Goal: Check status: Check status

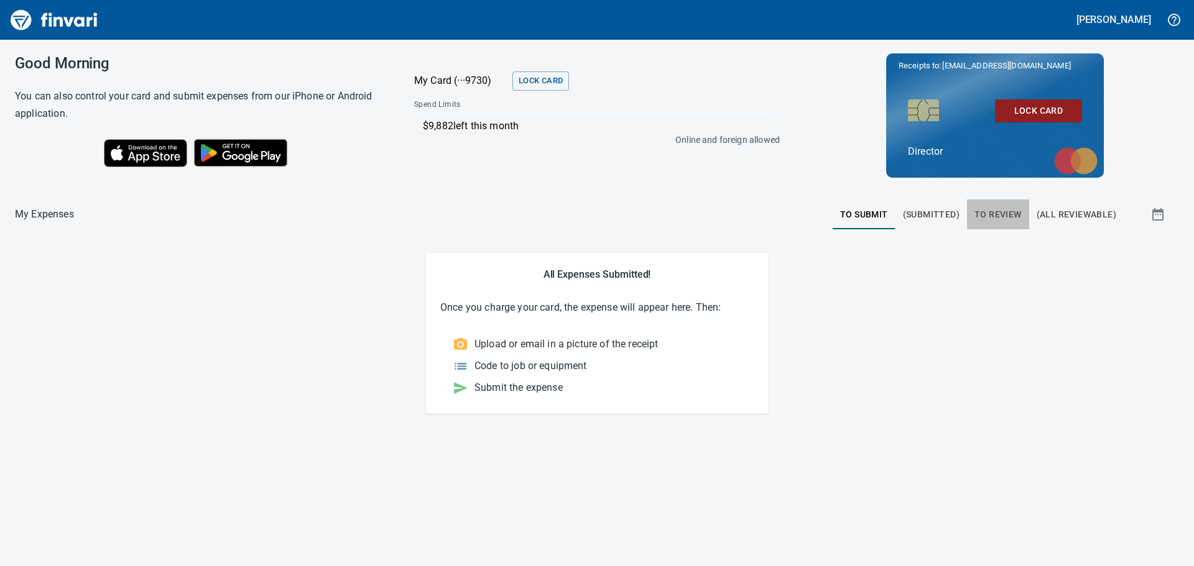
click at [997, 210] on span "To Review" at bounding box center [997, 215] width 47 height 16
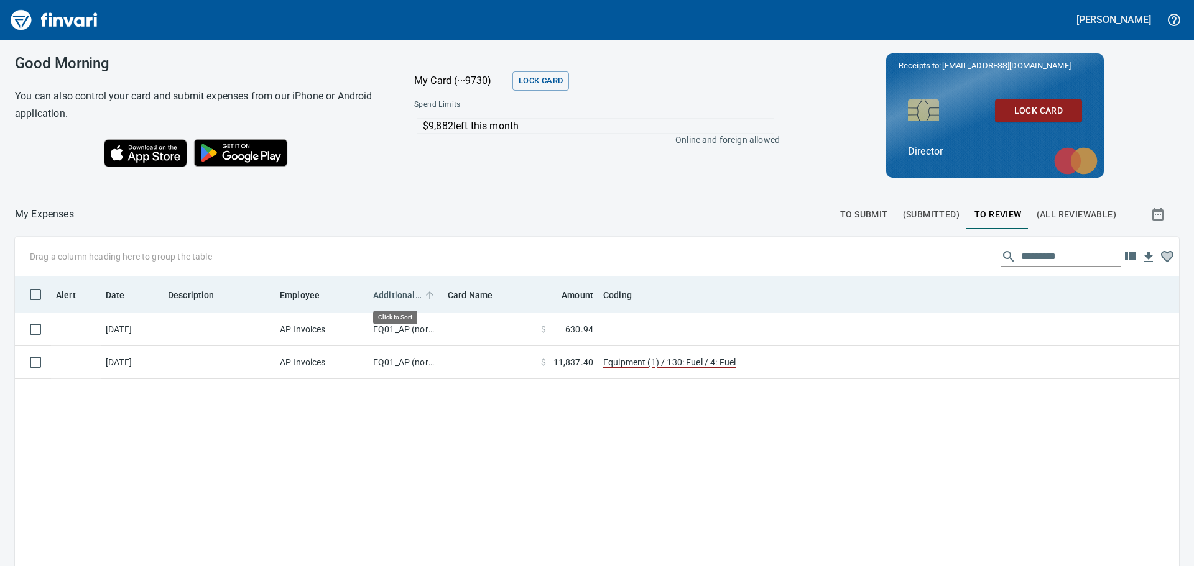
scroll to position [420, 1145]
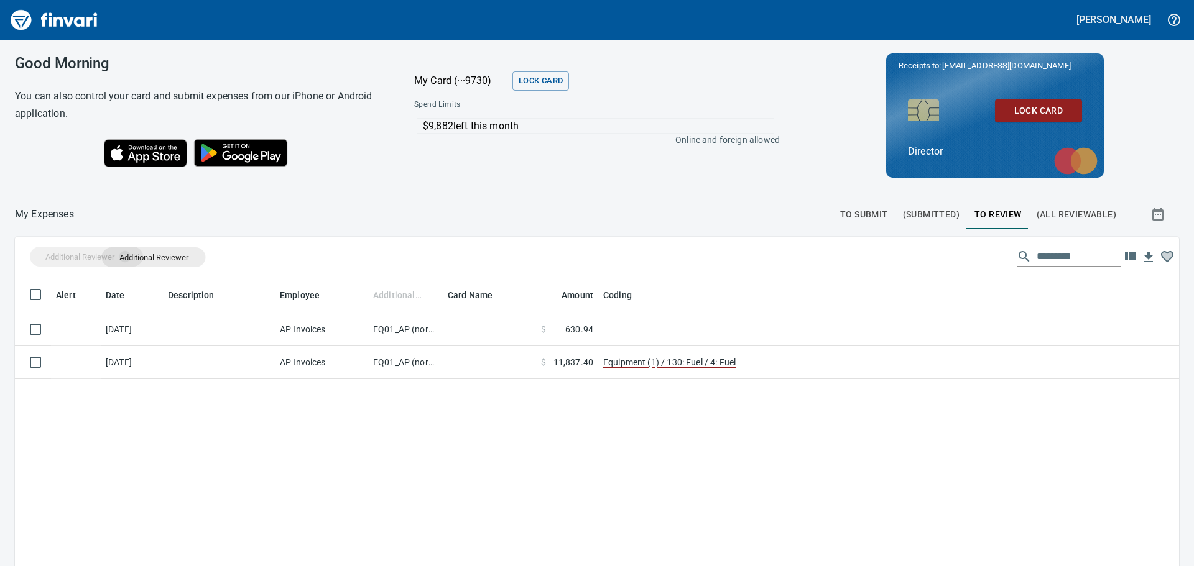
drag, startPoint x: 392, startPoint y: 293, endPoint x: 122, endPoint y: 264, distance: 271.5
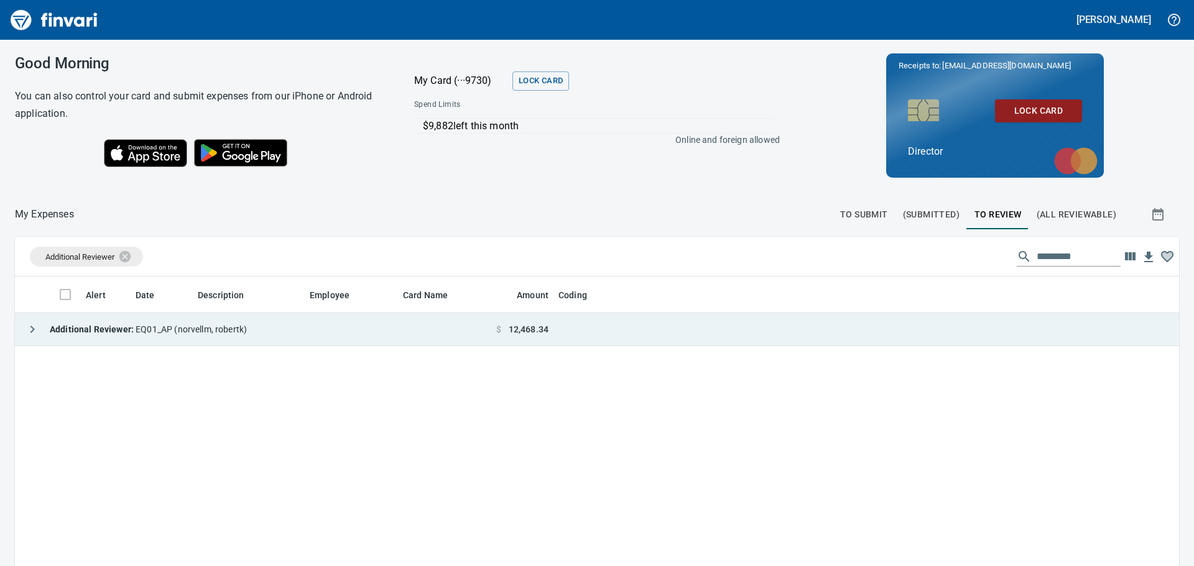
click at [193, 328] on span "Additional Reviewer : EQ01_AP ([PERSON_NAME])" at bounding box center [148, 330] width 197 height 10
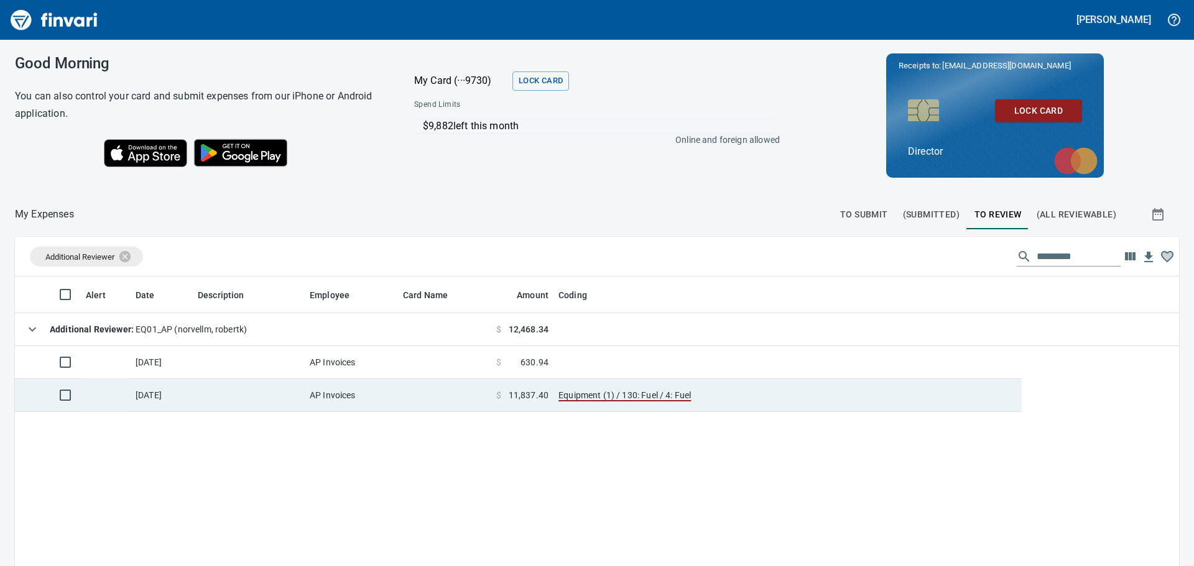
drag, startPoint x: 390, startPoint y: 405, endPoint x: 404, endPoint y: 411, distance: 15.6
click at [391, 405] on td "AP Invoices" at bounding box center [351, 395] width 93 height 33
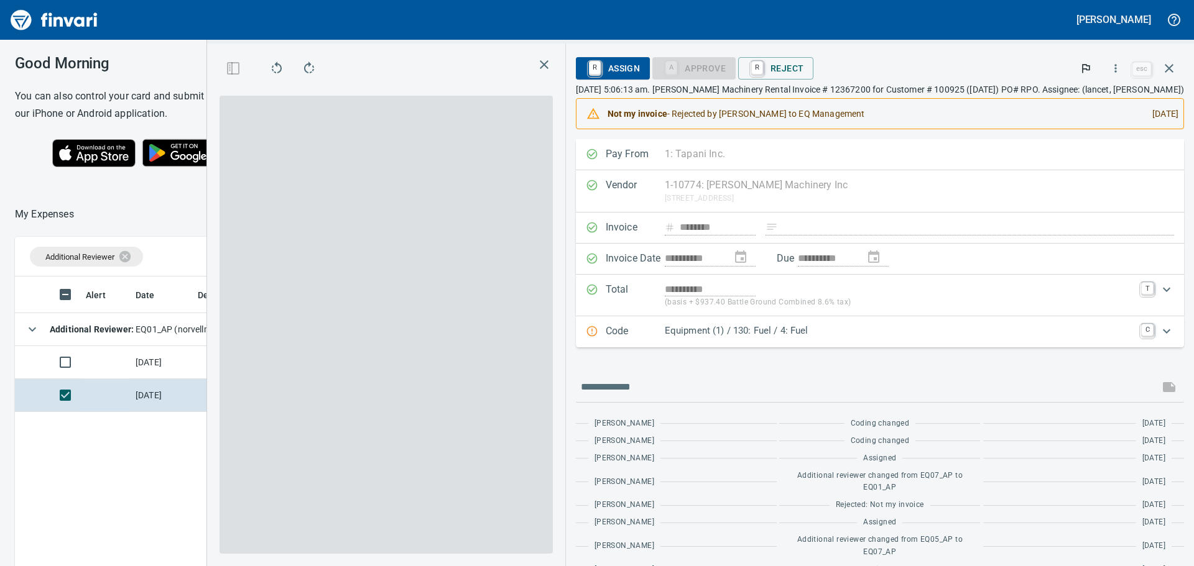
scroll to position [411, 825]
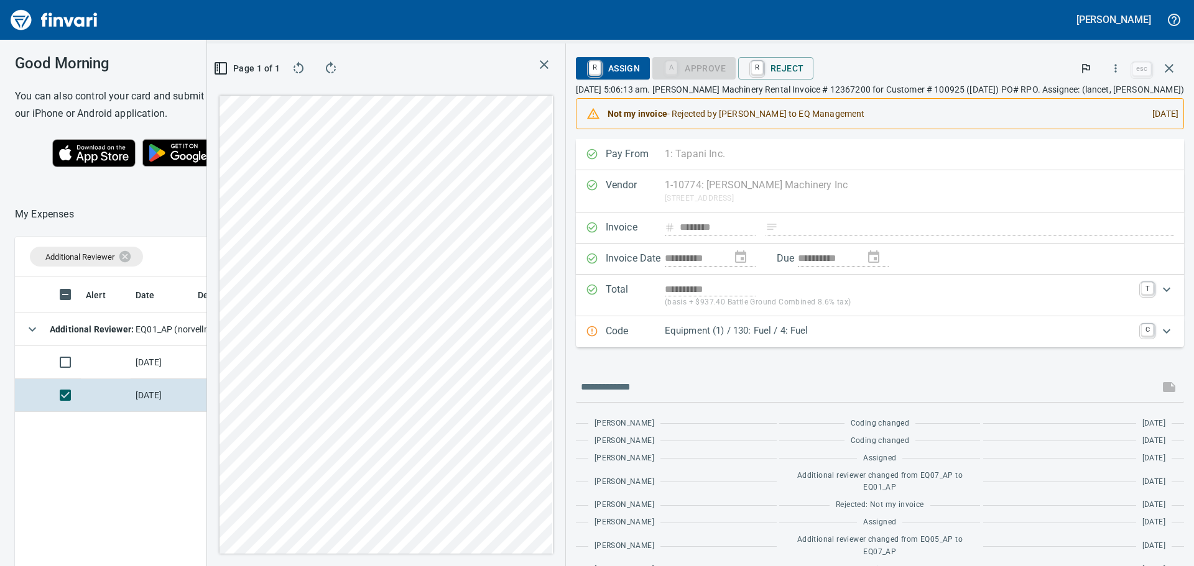
click at [540, 64] on icon "button" at bounding box center [544, 64] width 9 height 9
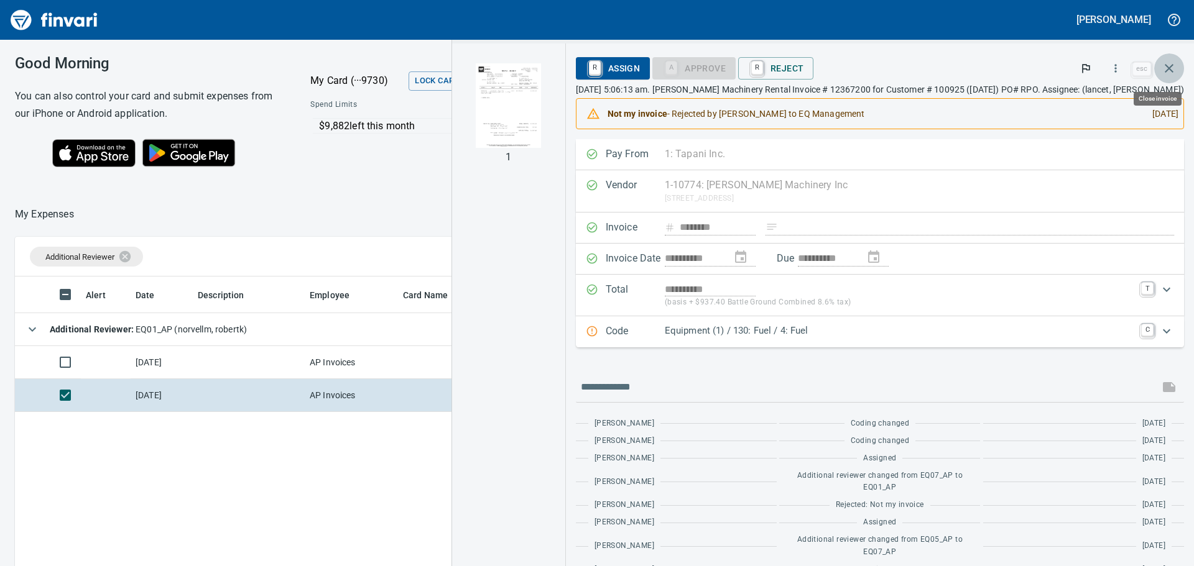
click at [1176, 61] on button "button" at bounding box center [1169, 68] width 30 height 30
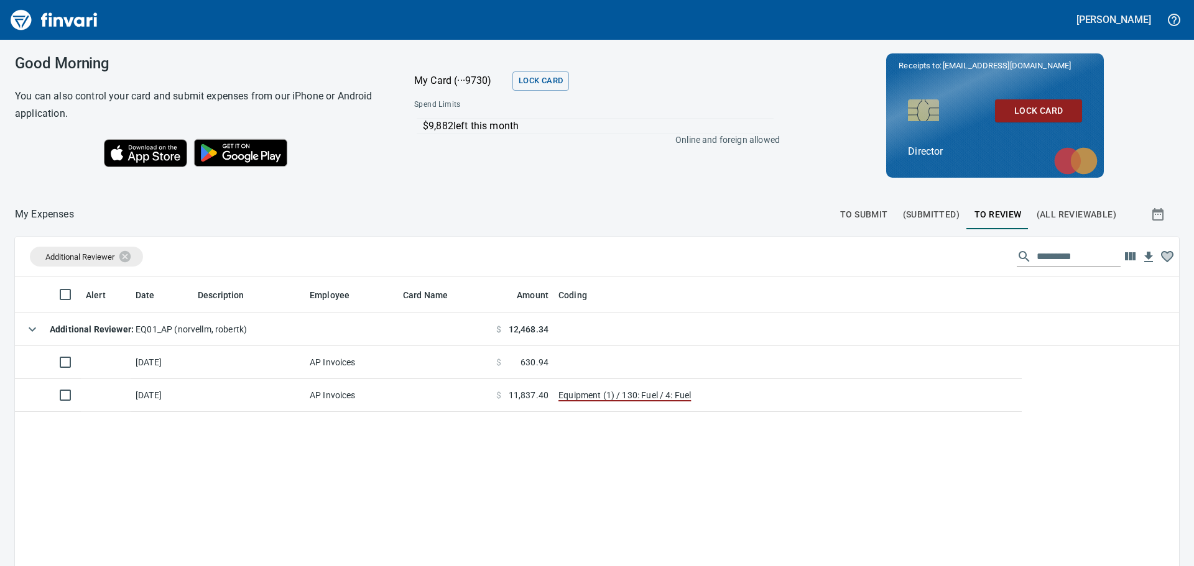
scroll to position [420, 1144]
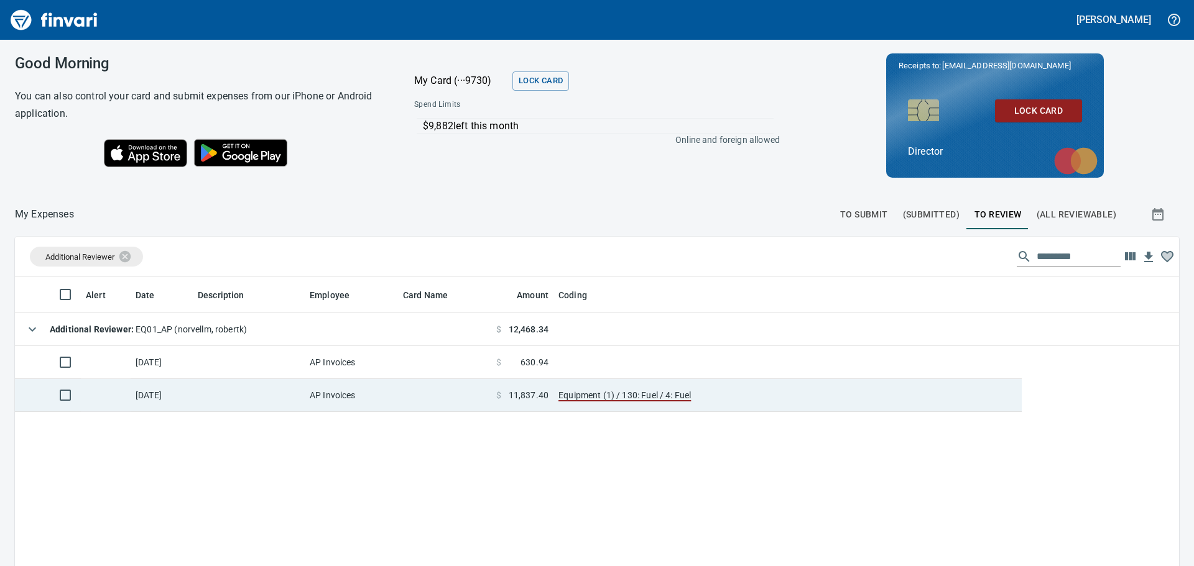
click at [739, 397] on td "Equipment (1) / 130: Fuel / 4: Fuel" at bounding box center [708, 395] width 311 height 33
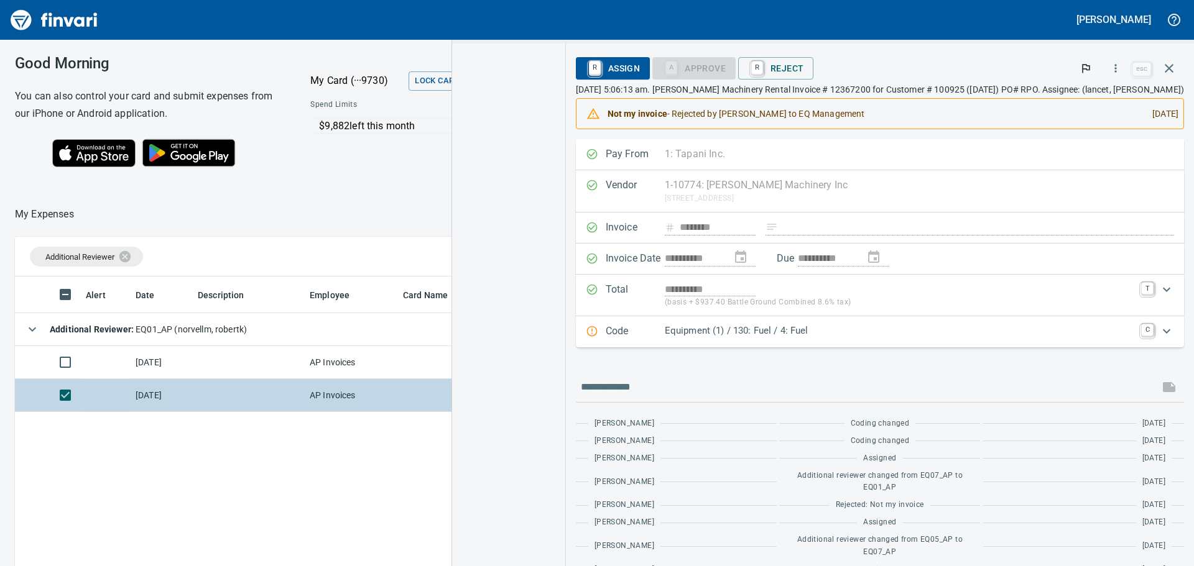
scroll to position [411, 825]
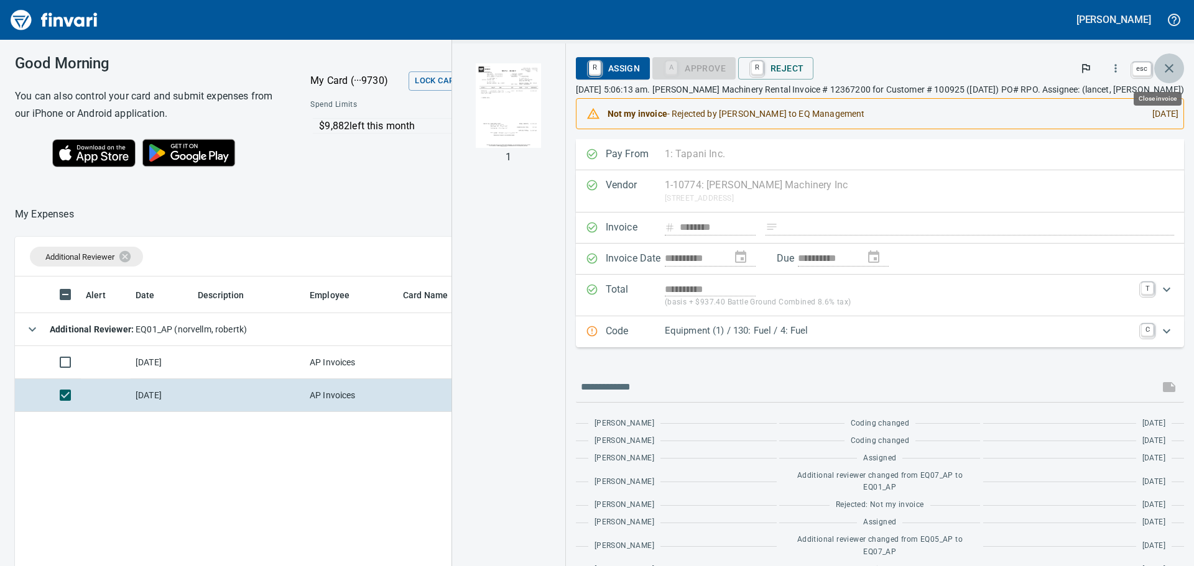
click at [1170, 64] on icon "button" at bounding box center [1169, 68] width 15 height 15
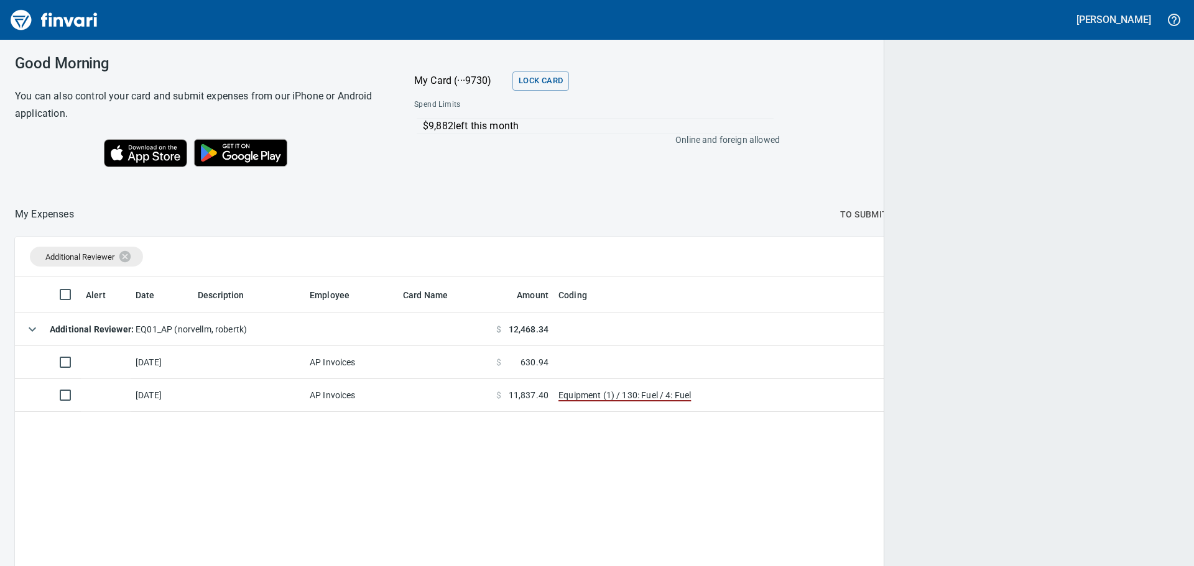
scroll to position [420, 1144]
